Goal: Information Seeking & Learning: Learn about a topic

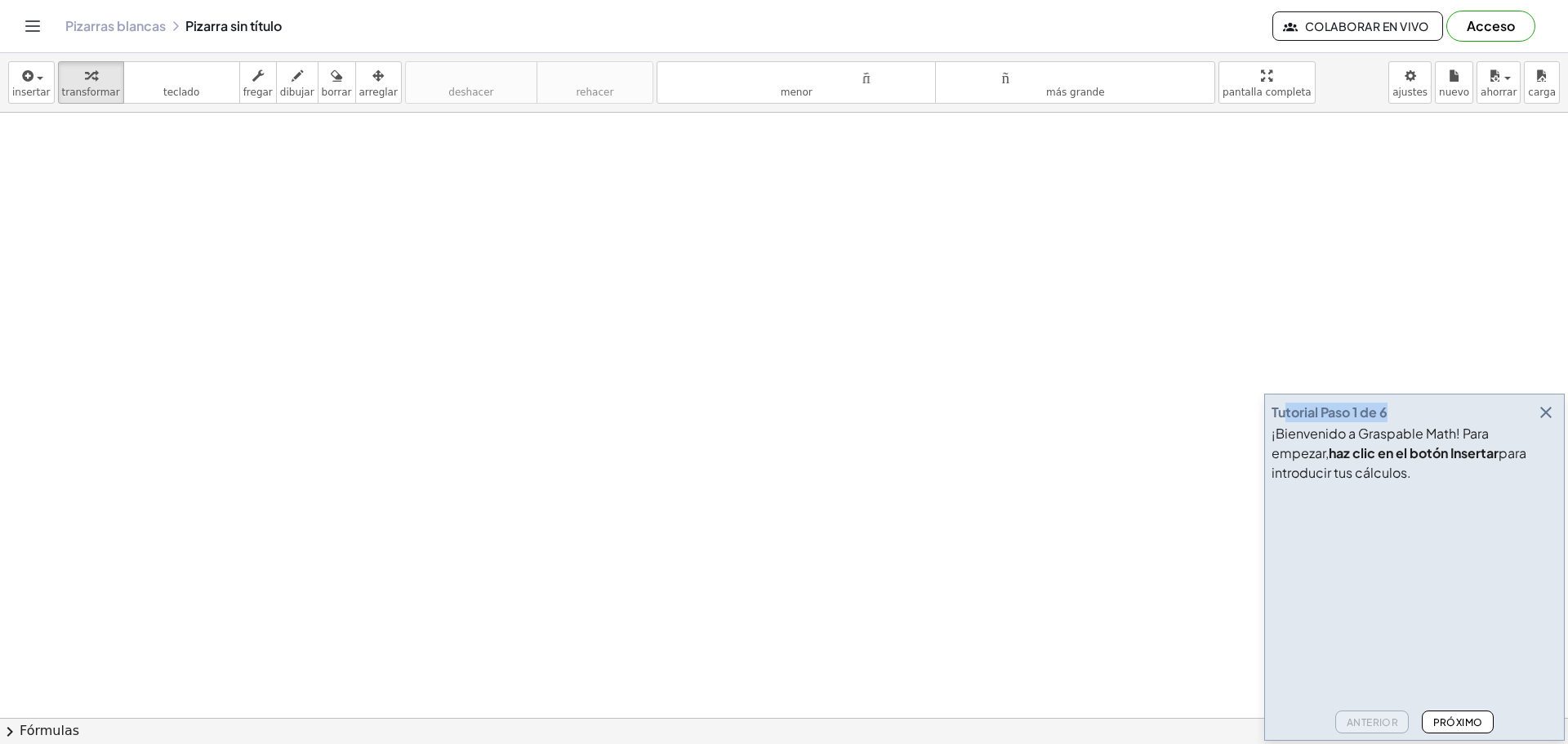
drag, startPoint x: 1425, startPoint y: 407, endPoint x: 1286, endPoint y: 393, distance: 139.7
click at [1286, 394] on div "Tutorial Paso 1 de 6 ¡Bienvenido a Graspable Math! Para empezar, haz clic en el…" at bounding box center [1414, 567] width 301 height 348
click at [1451, 418] on div "Tutorial Paso 1 de 6" at bounding box center [1414, 412] width 286 height 22
click at [1438, 720] on font "Próximo" at bounding box center [1457, 722] width 50 height 12
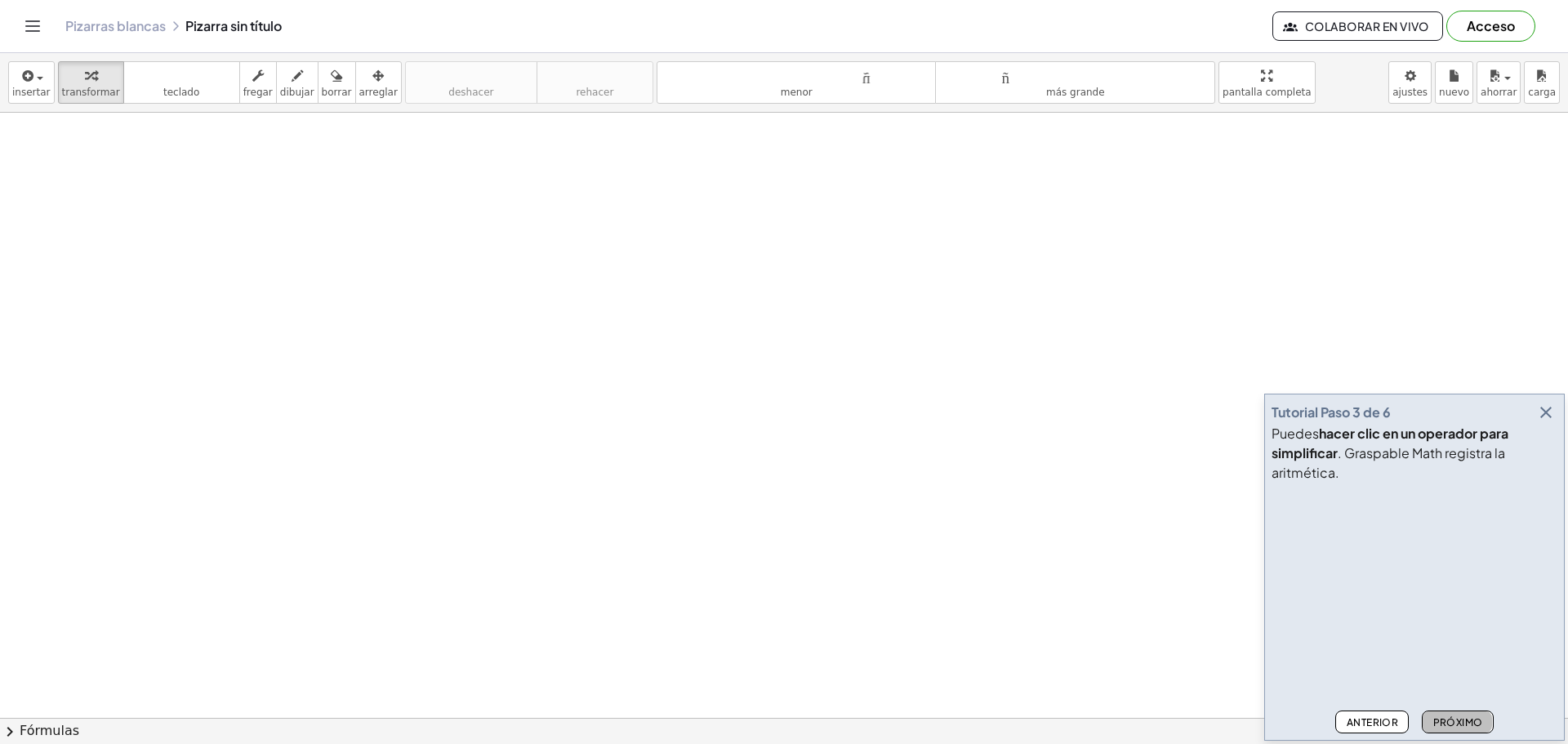
click at [1438, 720] on font "Próximo" at bounding box center [1457, 722] width 50 height 12
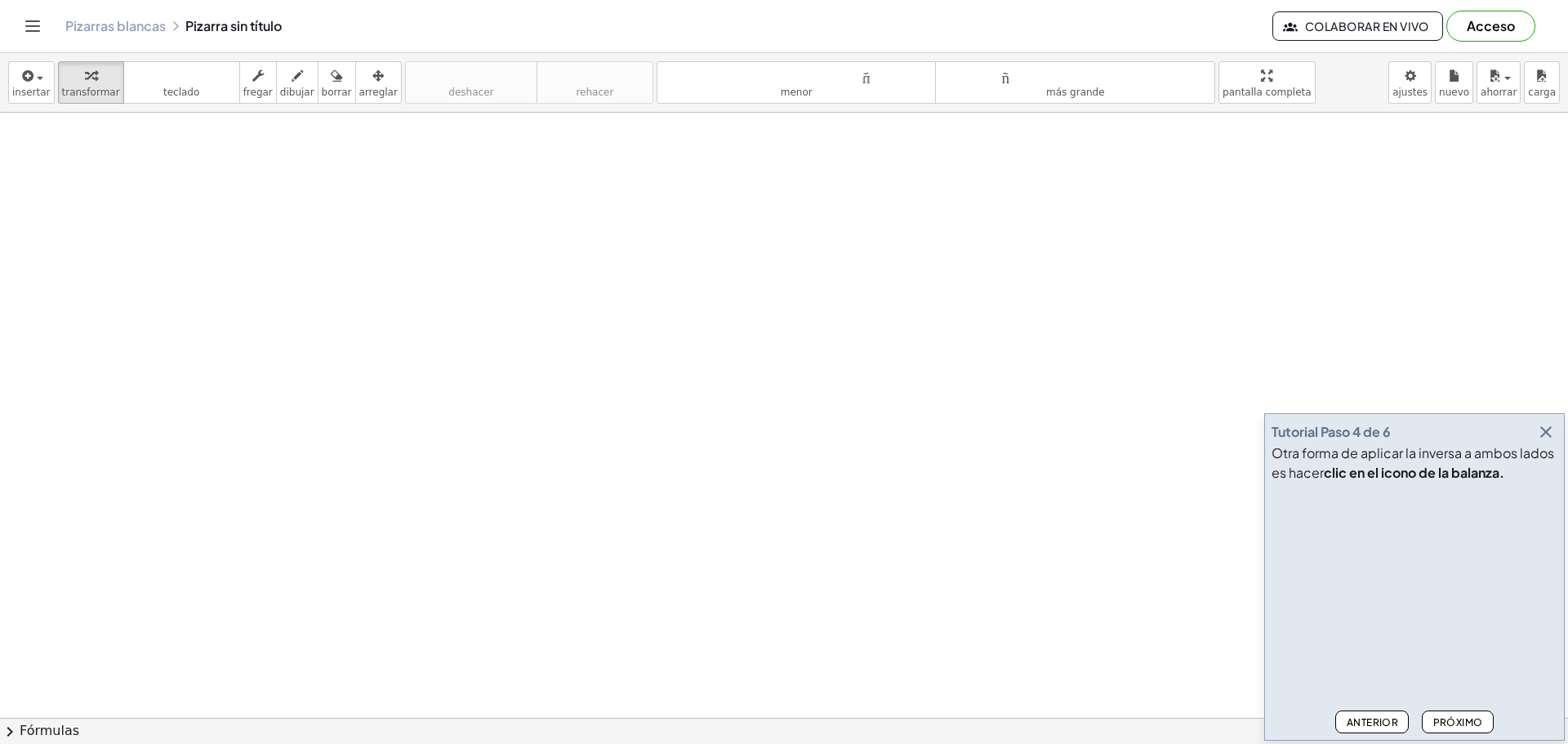
click at [1456, 724] on font "Próximo" at bounding box center [1457, 722] width 50 height 12
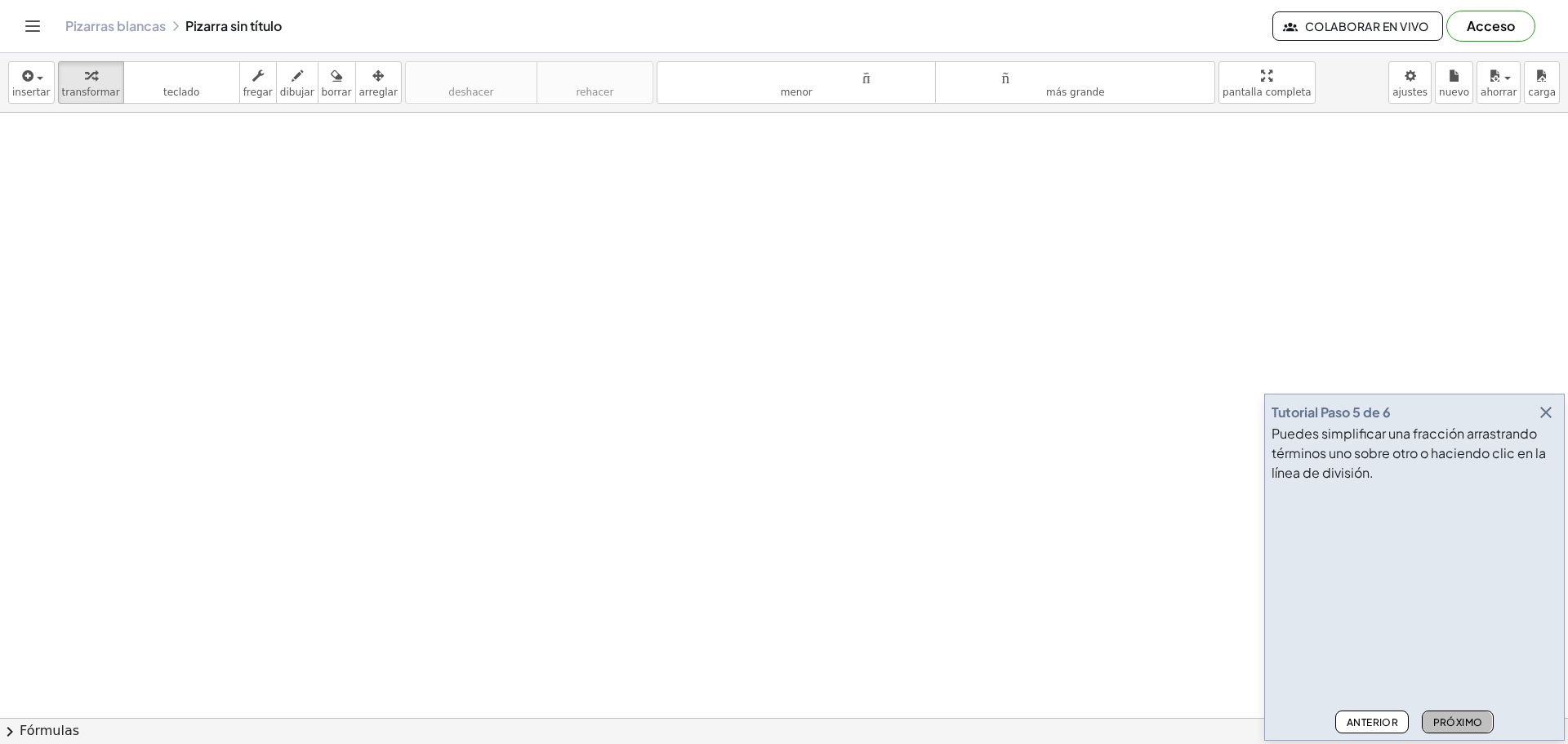
click at [1442, 718] on font "Próximo" at bounding box center [1457, 722] width 50 height 12
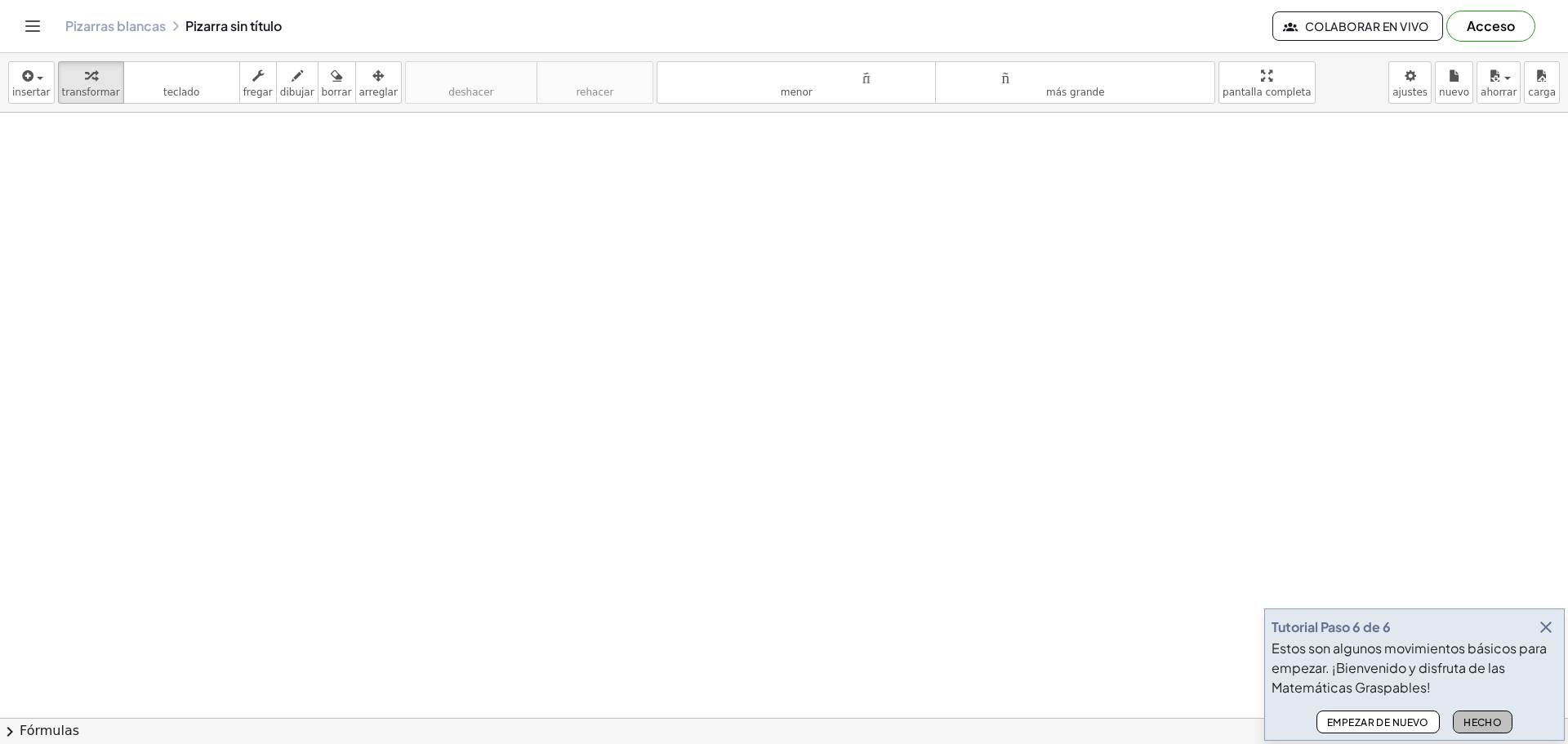
click at [1490, 722] on font "Hecho" at bounding box center [1483, 722] width 38 height 12
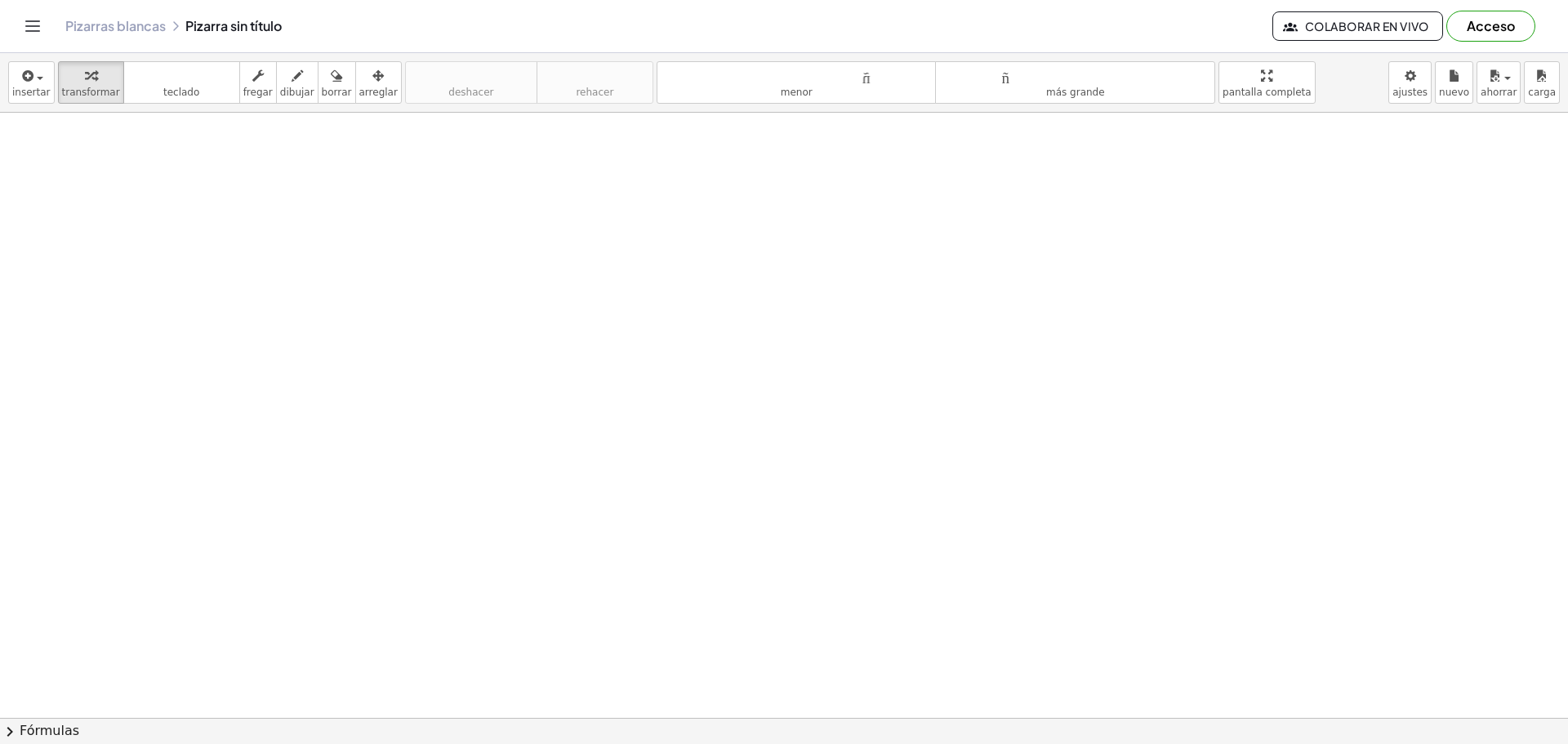
click at [1346, 23] on font "Colaborar en vivo" at bounding box center [1367, 26] width 125 height 15
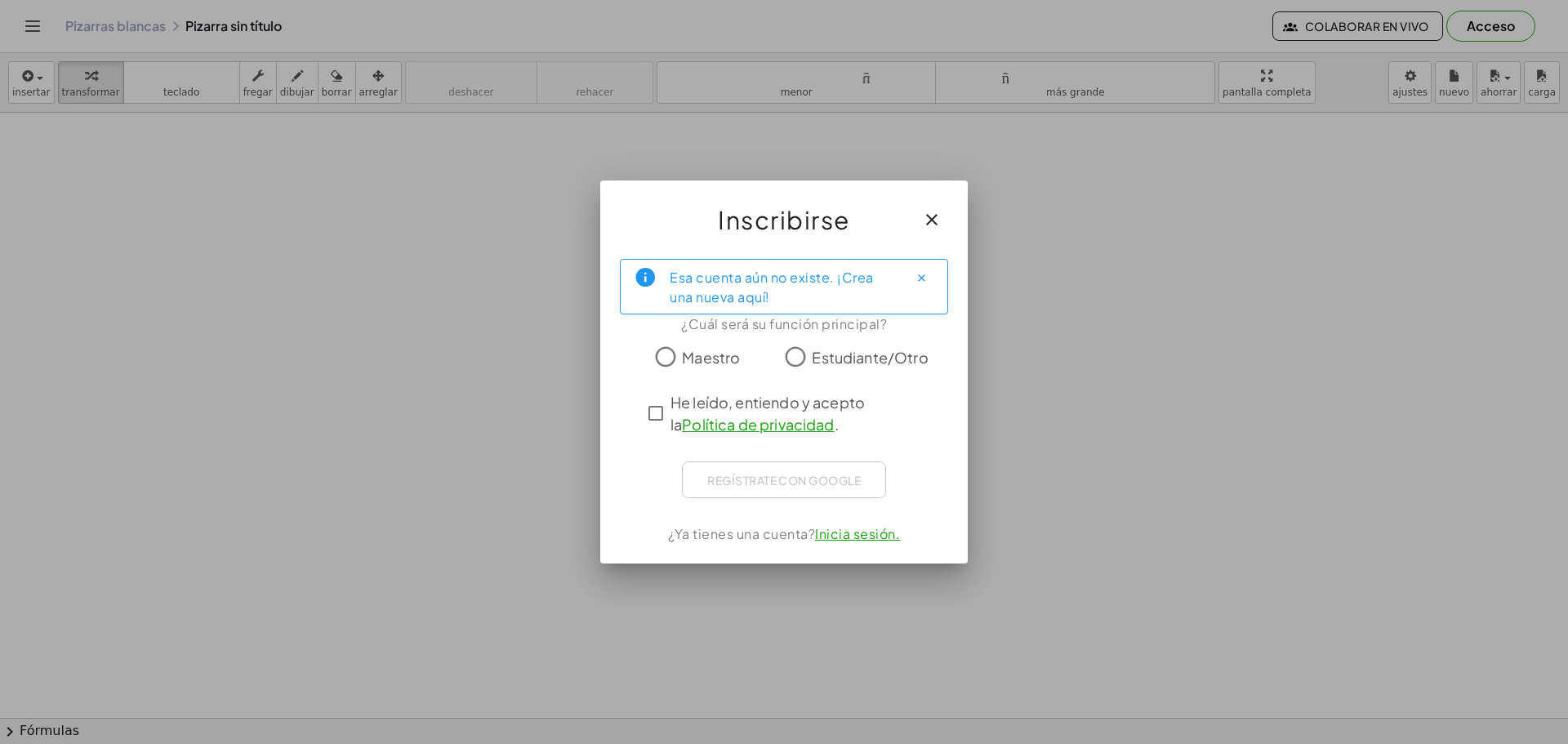
click at [932, 220] on icon "button" at bounding box center [931, 219] width 20 height 20
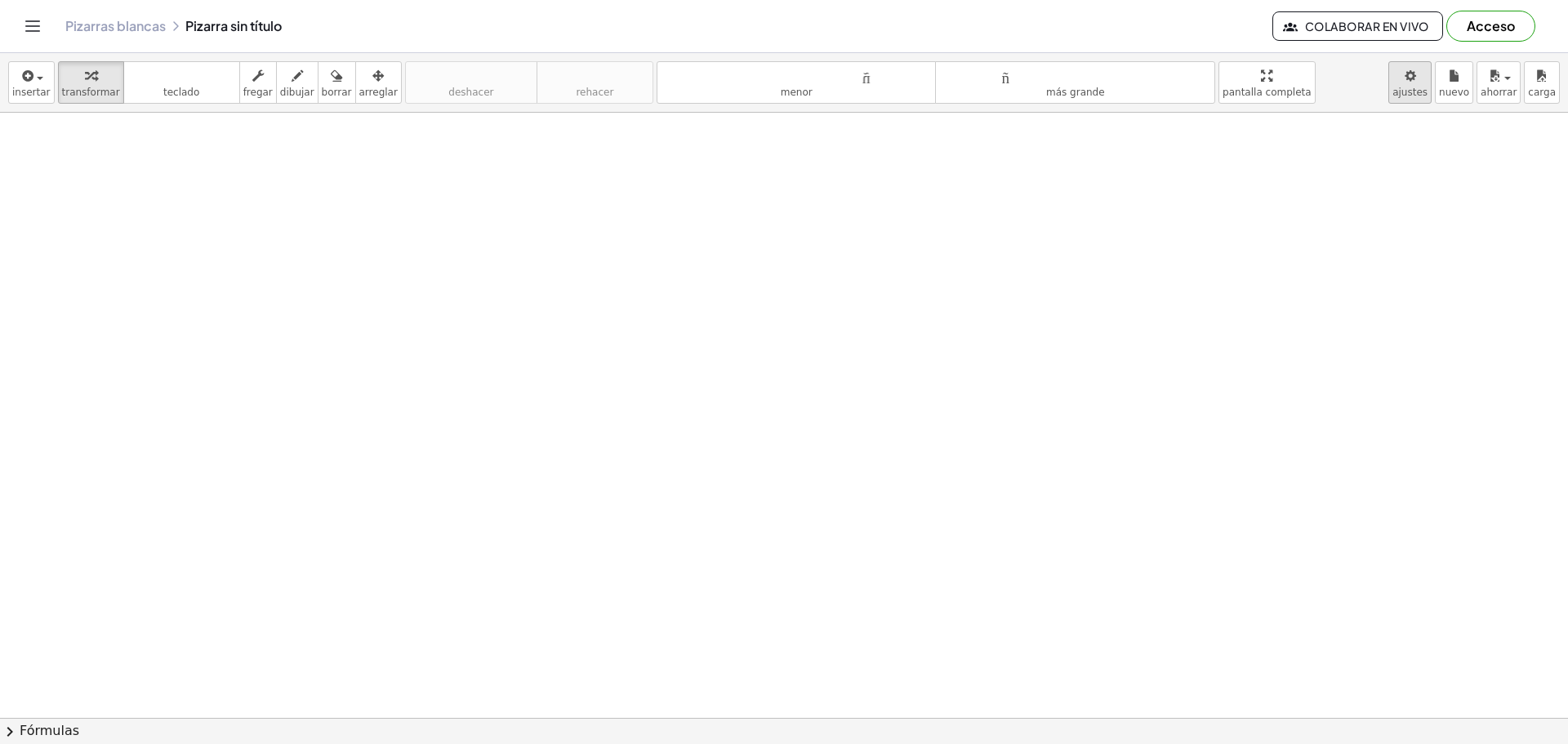
click at [1426, 93] on body "Actividades matemáticas fáciles de comprender Empezar Banco de actividades Trab…" at bounding box center [784, 372] width 1568 height 744
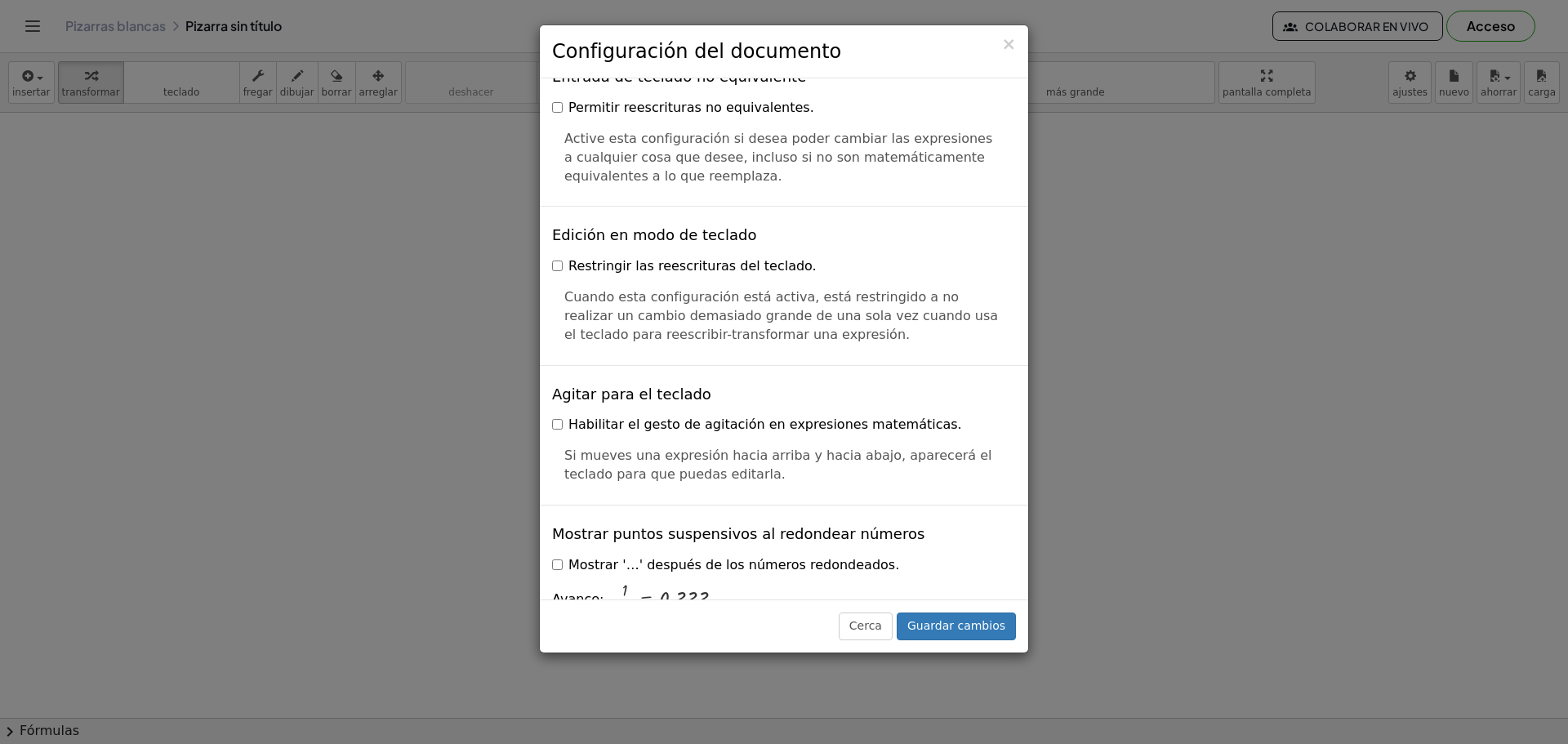
scroll to position [3425, 0]
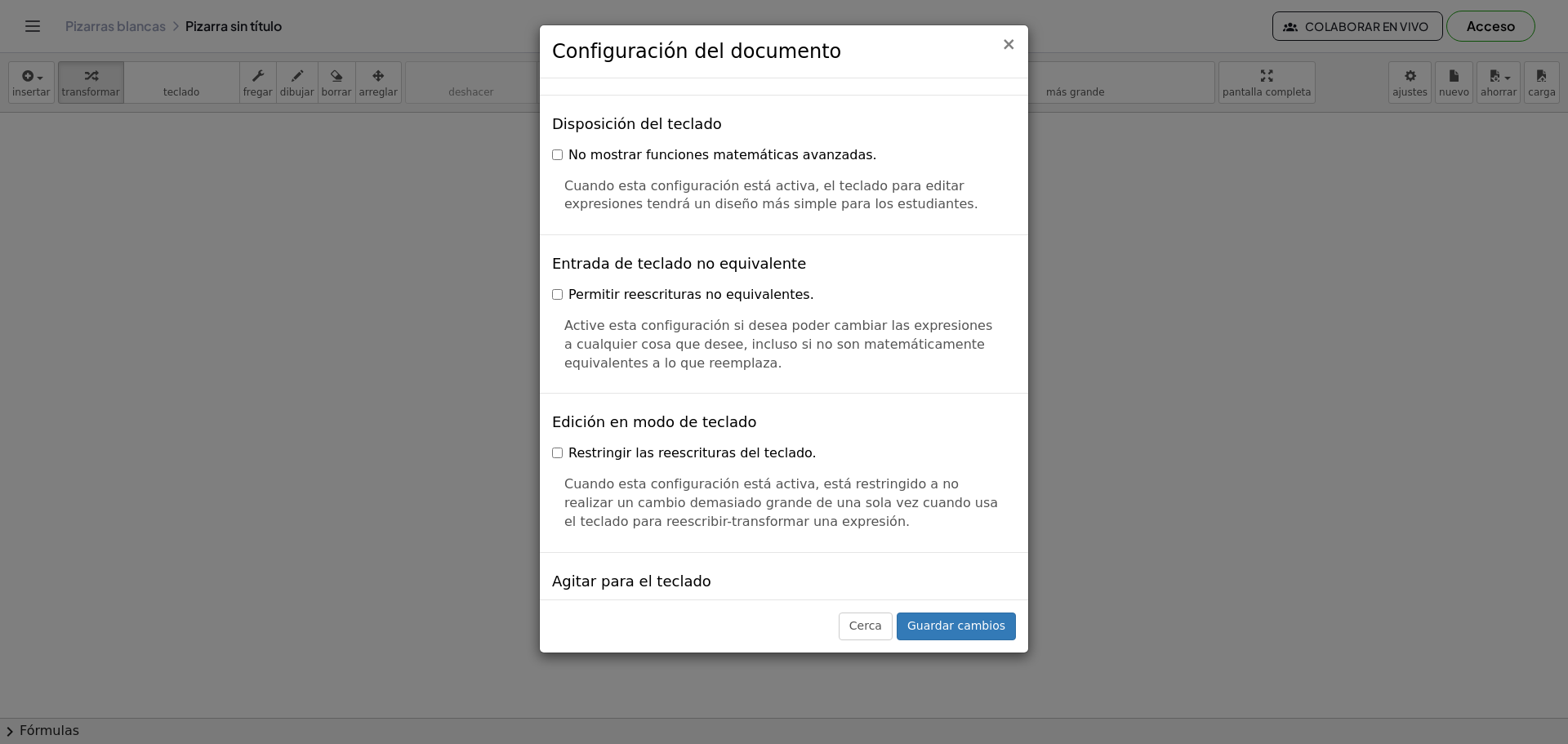
click at [1007, 46] on font "×" at bounding box center [1009, 44] width 15 height 20
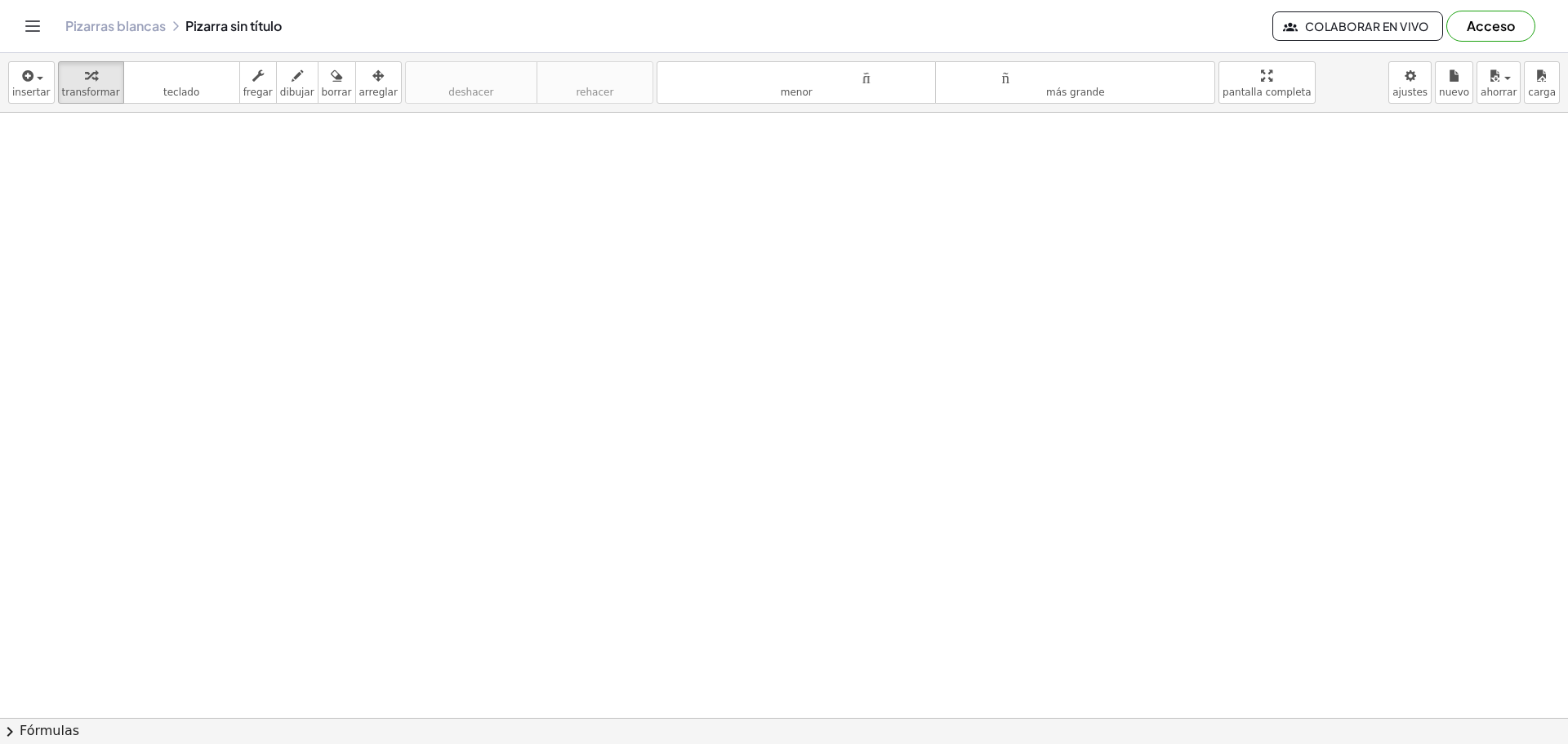
click at [1511, 29] on font "Acceso" at bounding box center [1490, 25] width 48 height 17
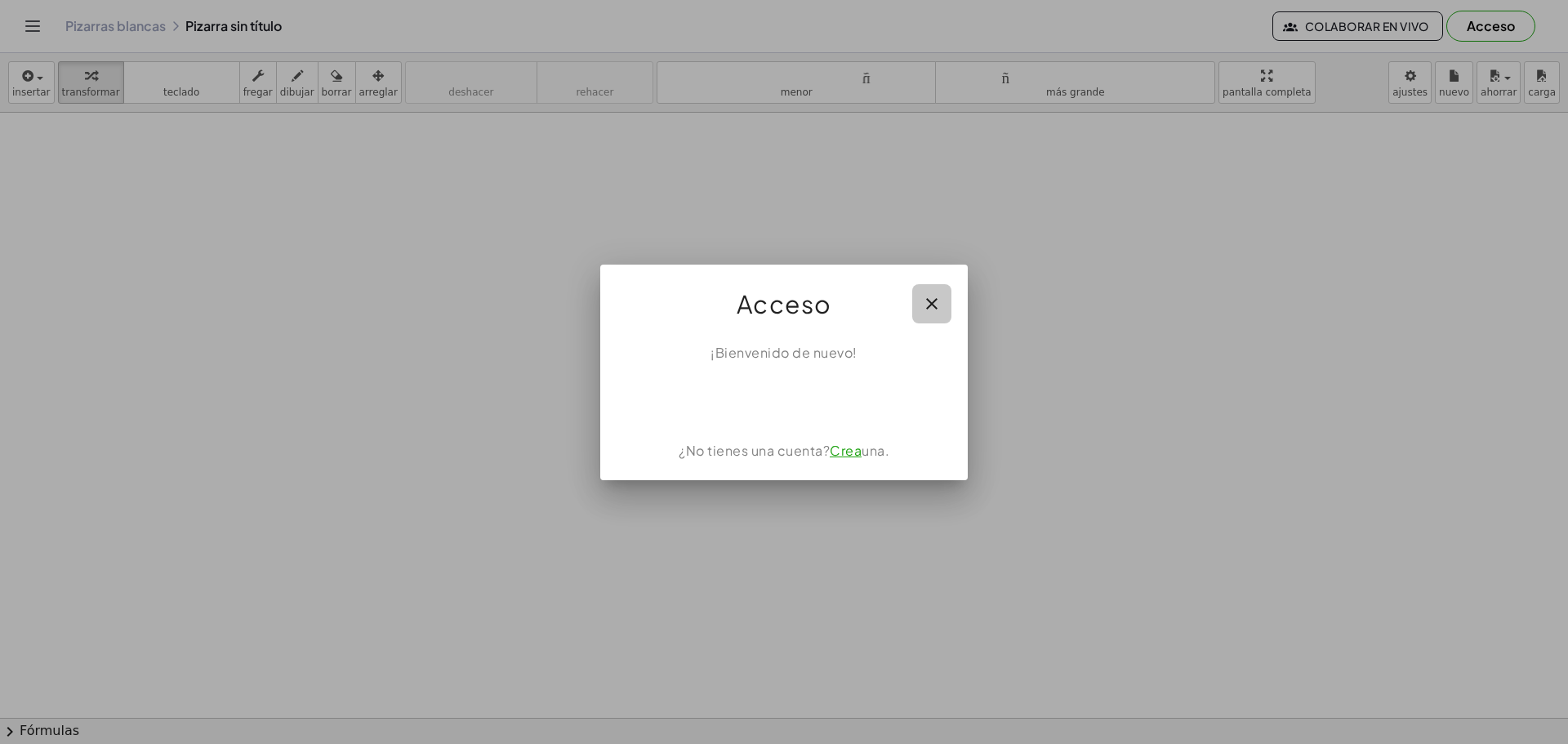
click at [928, 305] on icon "button" at bounding box center [931, 304] width 20 height 20
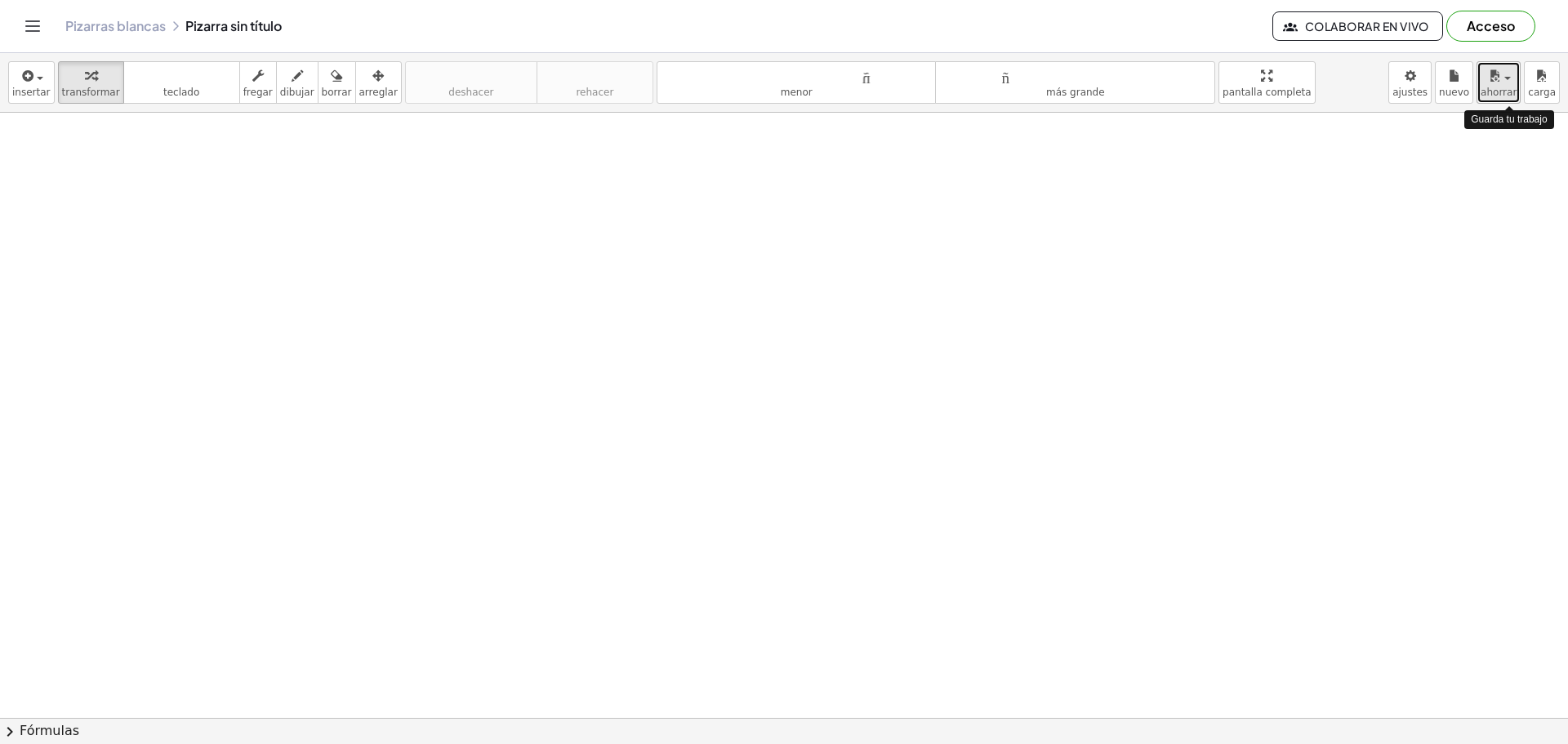
click at [1511, 75] on div "button" at bounding box center [1499, 75] width 36 height 20
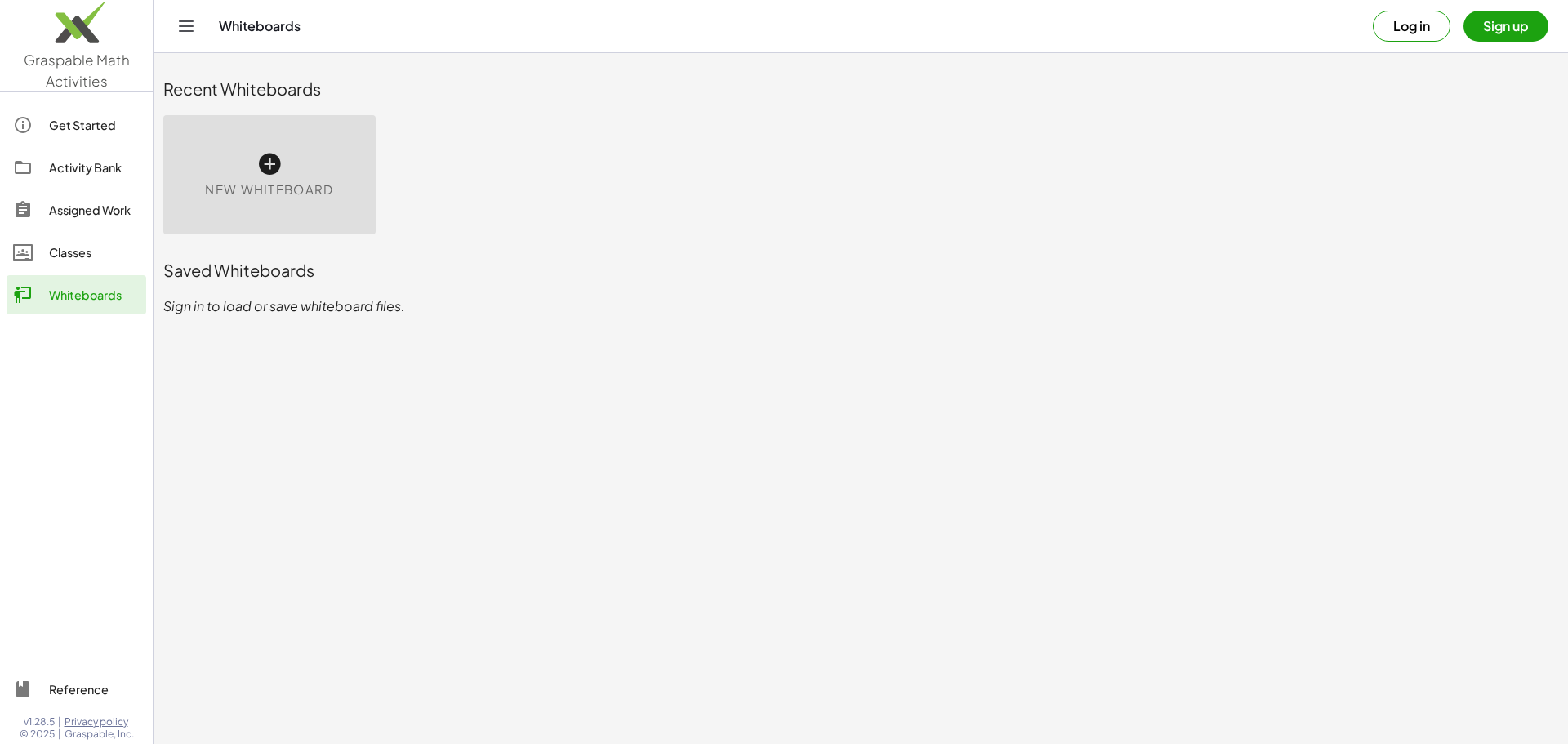
click at [52, 257] on div "Classes" at bounding box center [94, 252] width 91 height 20
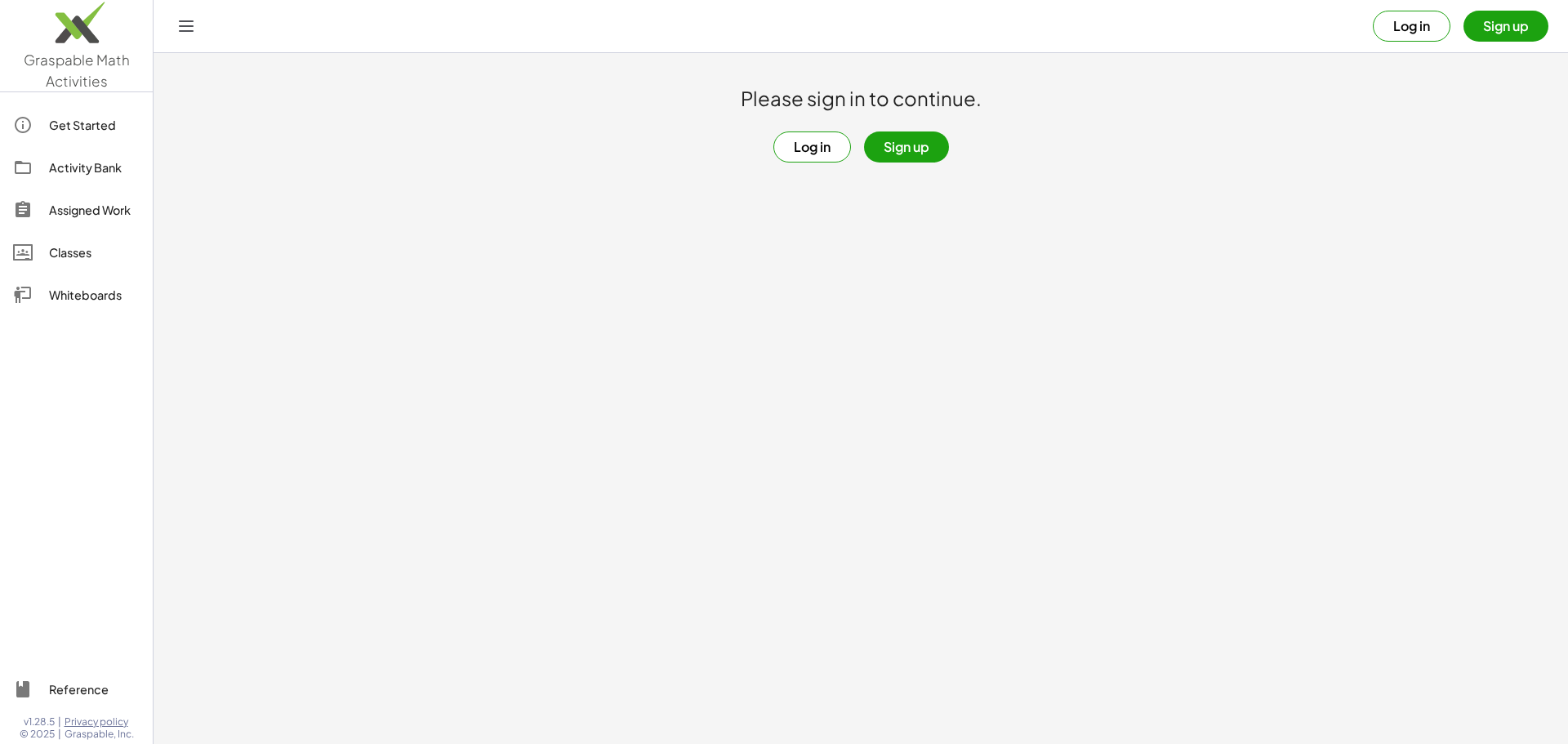
click at [191, 24] on icon "Toggle navigation" at bounding box center [185, 25] width 20 height 20
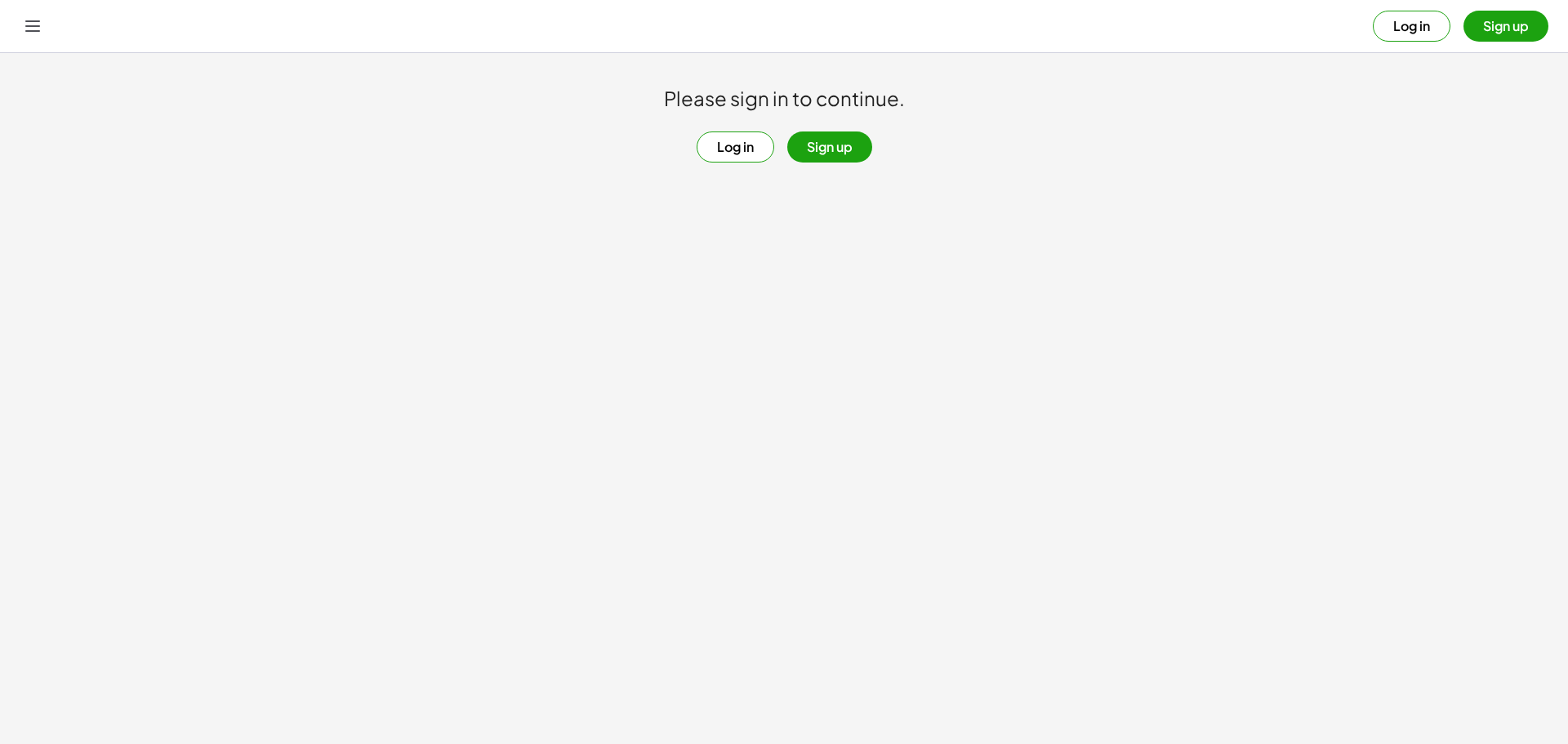
click at [22, 30] on icon "Toggle navigation" at bounding box center [32, 25] width 20 height 20
